Goal: Task Accomplishment & Management: Manage account settings

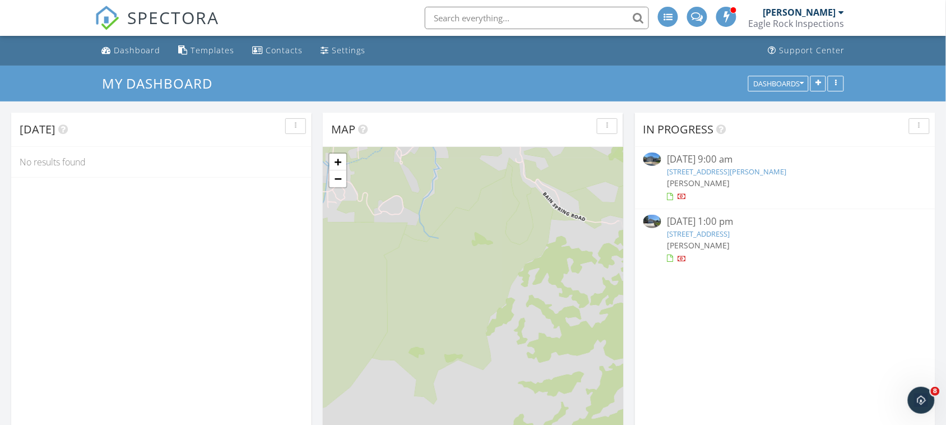
click at [709, 172] on link "4160 Mira Loma Dr, Reno, NV 89502" at bounding box center [726, 171] width 119 height 10
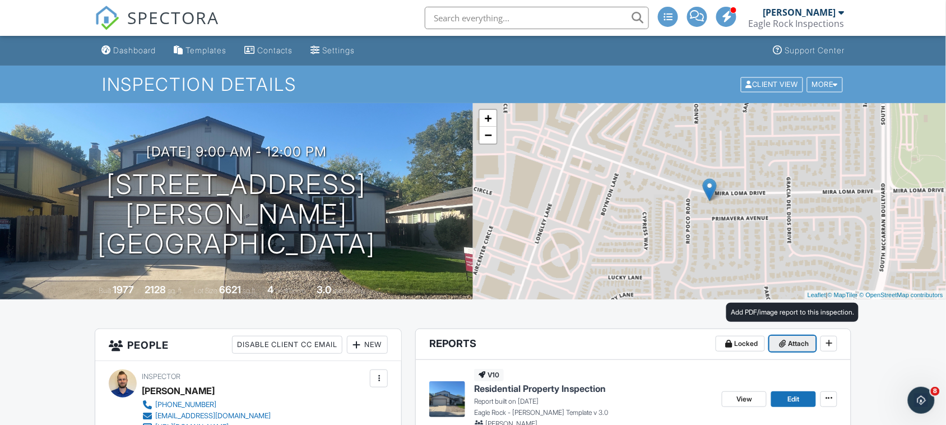
click at [797, 345] on span "Attach" at bounding box center [798, 343] width 21 height 11
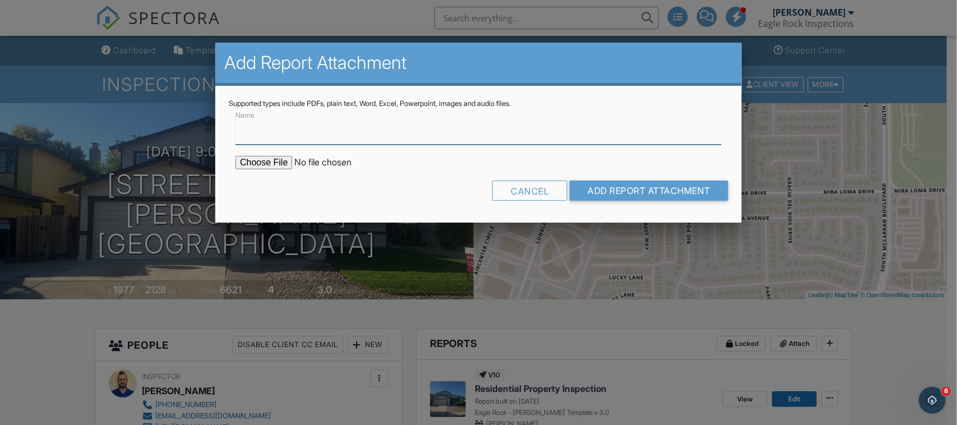
click at [388, 136] on input "Name" at bounding box center [478, 130] width 486 height 27
type input "2025-09-26 4160 Mira Loma Dr Pest Report"
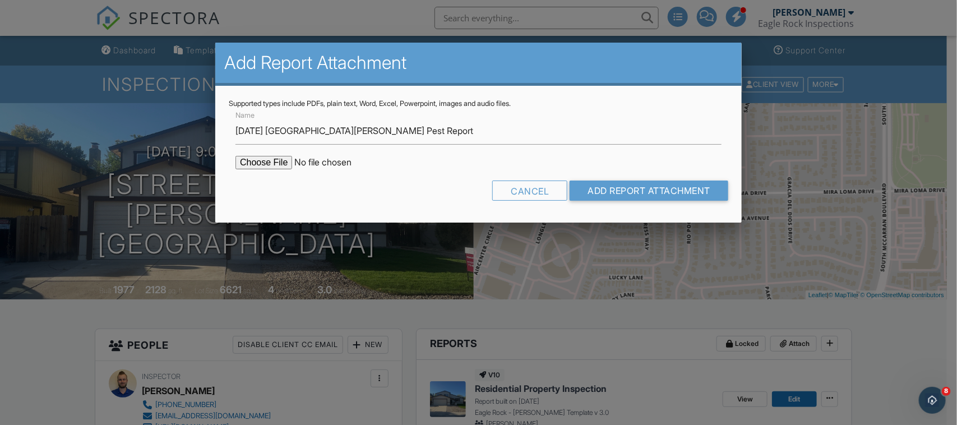
click at [281, 161] on input "file" at bounding box center [330, 162] width 191 height 13
type input "C:\fakepath\2025-09-26 4160 Mira Loma Dr Pest.pdf"
click at [643, 197] on input "Add Report Attachment" at bounding box center [648, 190] width 159 height 20
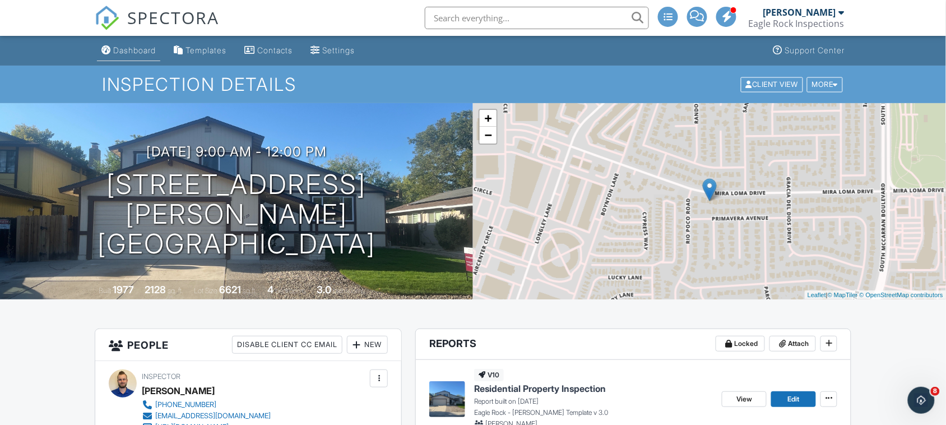
click at [129, 49] on div "Dashboard" at bounding box center [134, 50] width 43 height 10
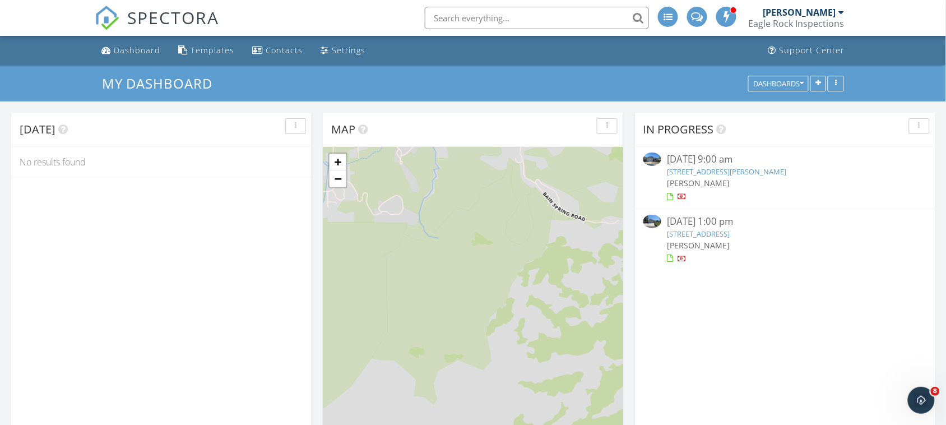
click at [730, 231] on link "1229 Manhattan Way, Gardnerville, NV 89460" at bounding box center [698, 234] width 63 height 10
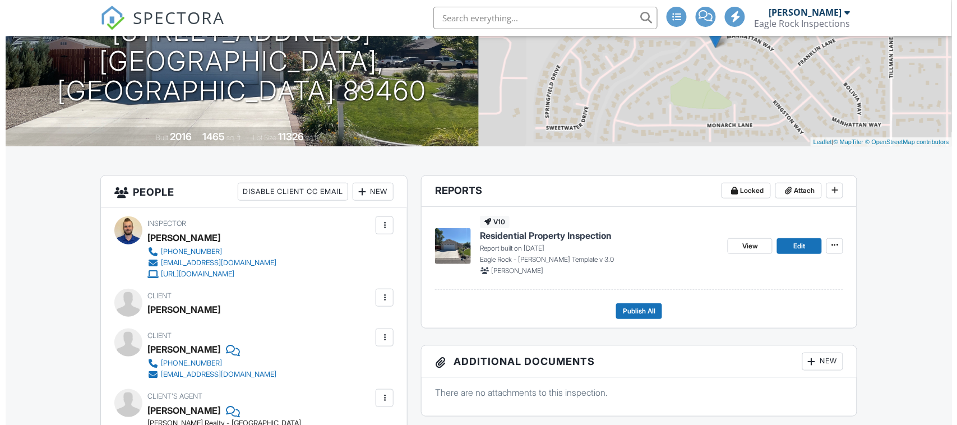
scroll to position [154, 0]
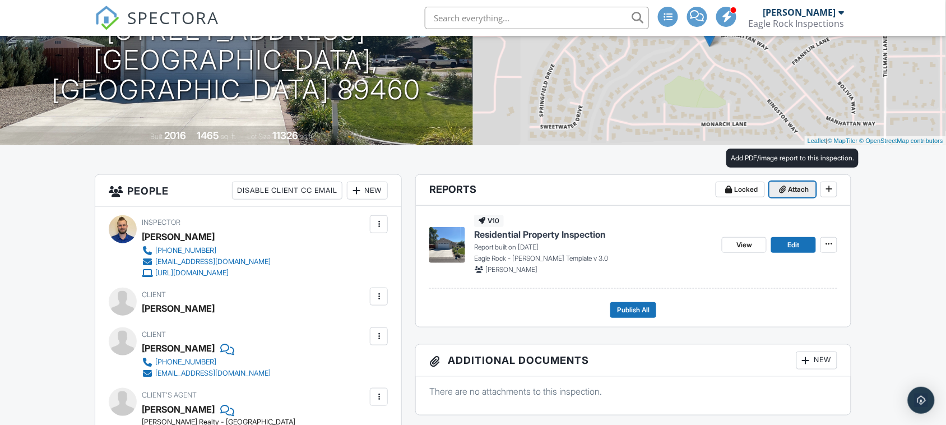
click at [789, 191] on span "Attach" at bounding box center [798, 189] width 21 height 11
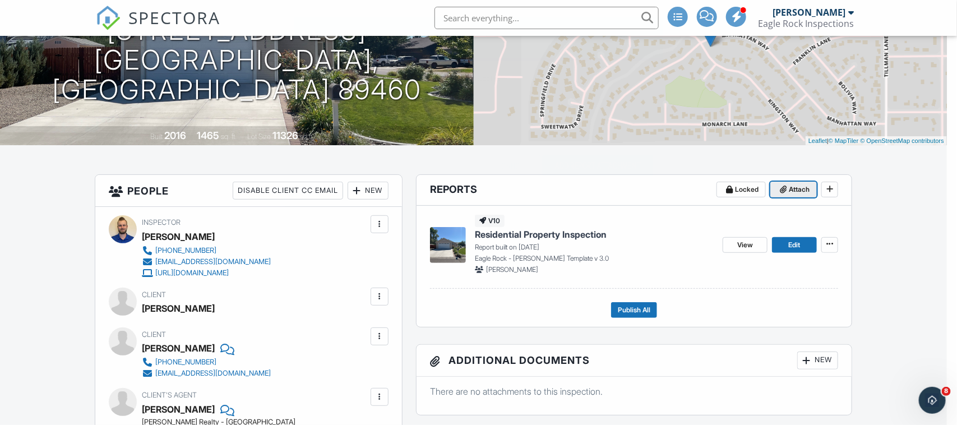
scroll to position [0, 0]
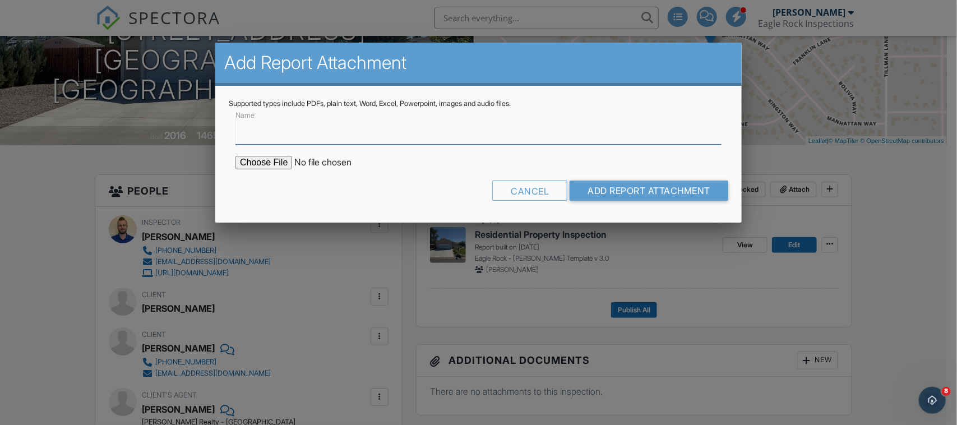
click at [412, 140] on input "Name" at bounding box center [478, 130] width 486 height 27
type input "2025-09-26 1220 Manhattan Way Pest Report"
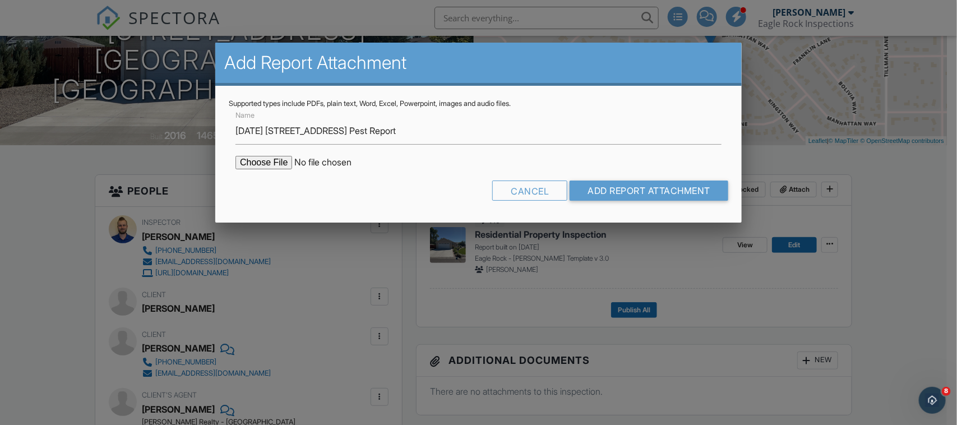
click at [267, 162] on input "file" at bounding box center [330, 162] width 191 height 13
type input "C:\fakepath\2025-09-26 1229 Manhattan Way Gardnerville Pest.pdf"
click at [619, 182] on input "Add Report Attachment" at bounding box center [648, 190] width 159 height 20
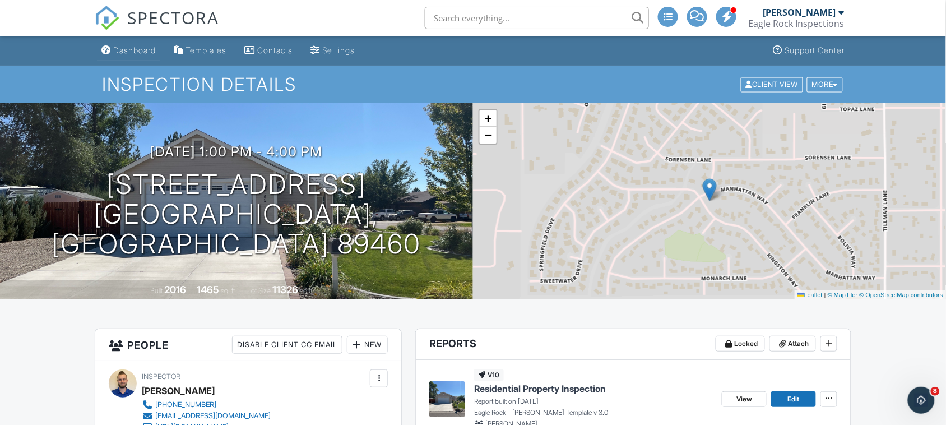
click at [142, 56] on link "Dashboard" at bounding box center [128, 50] width 63 height 21
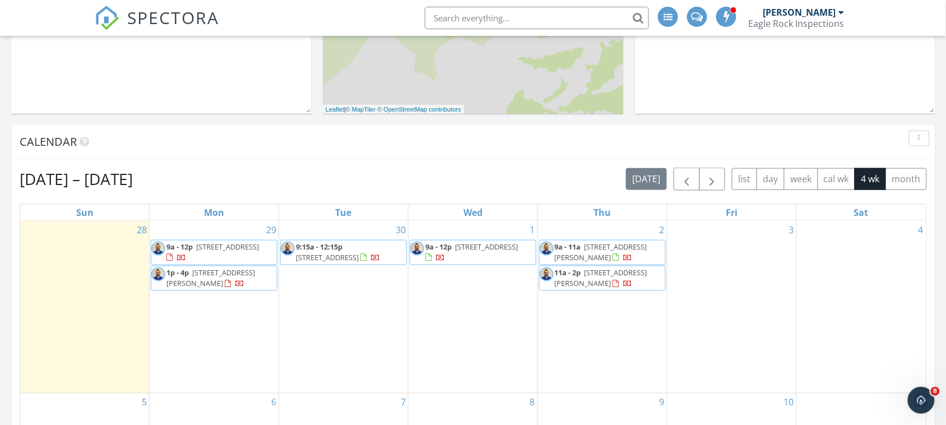
scroll to position [338, 0]
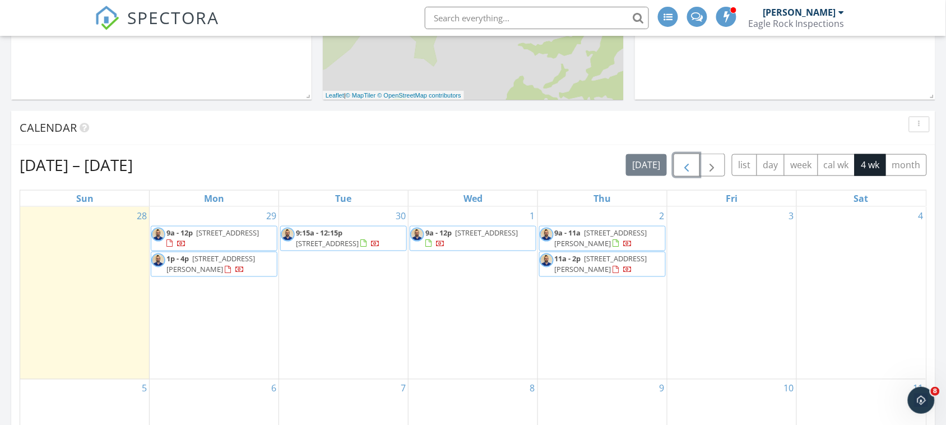
click at [682, 166] on span "button" at bounding box center [686, 165] width 13 height 13
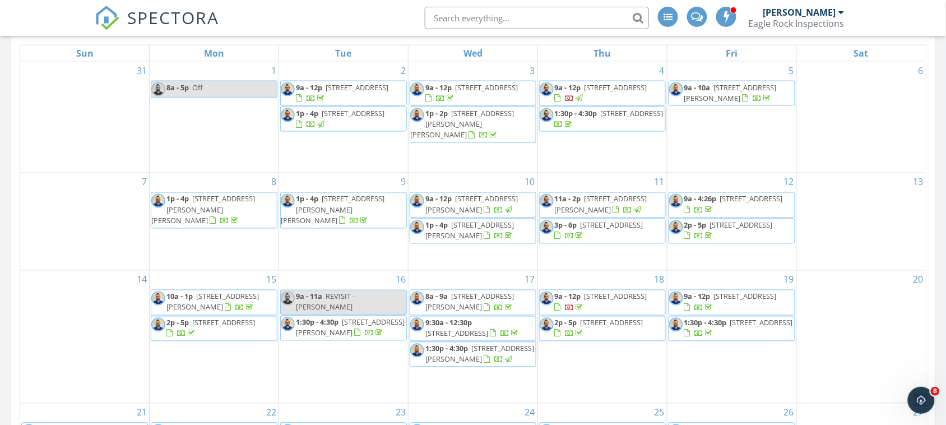
scroll to position [484, 0]
click at [237, 317] on span "[STREET_ADDRESS]" at bounding box center [223, 322] width 63 height 10
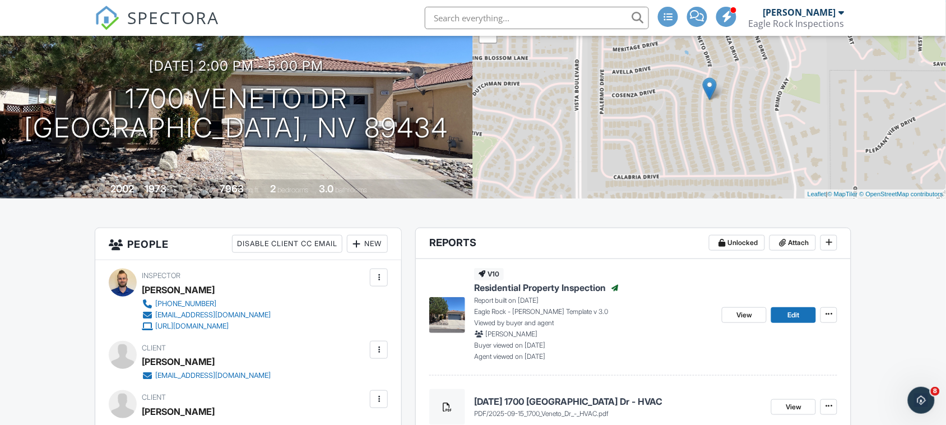
scroll to position [104, 0]
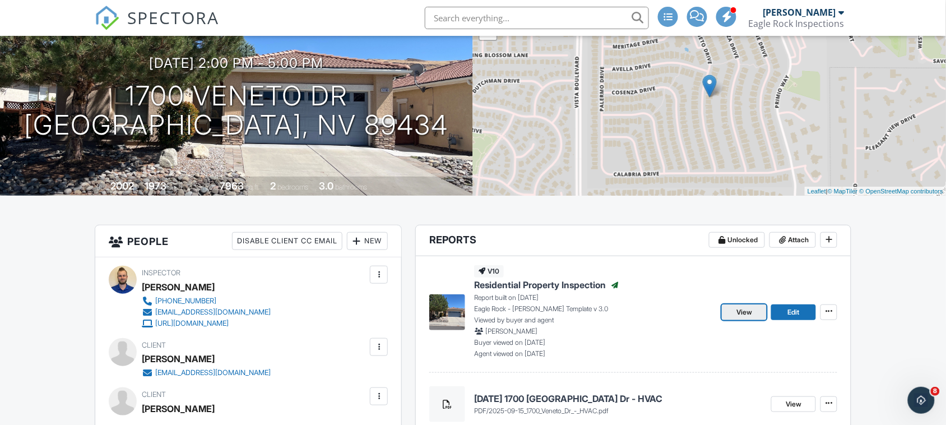
click at [750, 312] on span "View" at bounding box center [744, 312] width 16 height 11
